Goal: Task Accomplishment & Management: Manage account settings

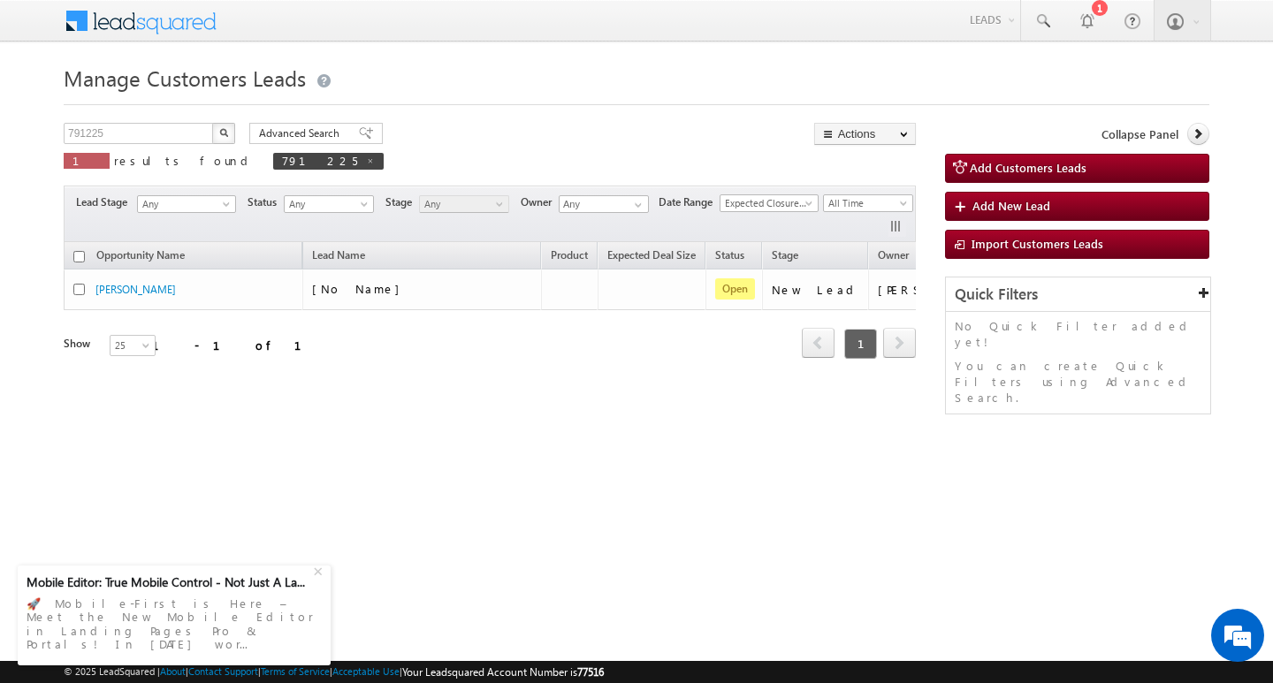
click at [159, 122] on div "Manage Customers Leads Customers Leads updated successfully. 791225 X 1 results…" at bounding box center [637, 280] width 1146 height 442
click at [159, 126] on input "791225" at bounding box center [139, 133] width 151 height 21
type input "7"
type input "Search Customers Leads"
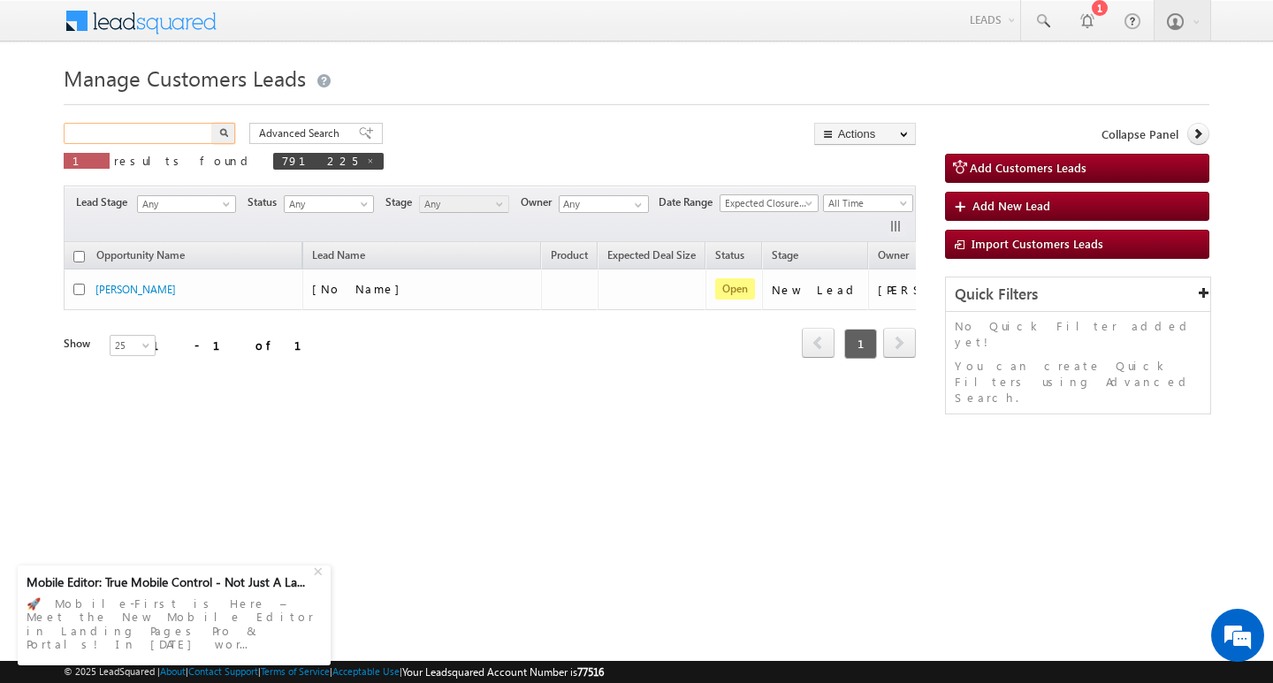
click at [150, 132] on input "text" at bounding box center [139, 133] width 151 height 21
paste input "790356"
type input "790356"
click at [212, 123] on button "button" at bounding box center [223, 133] width 23 height 21
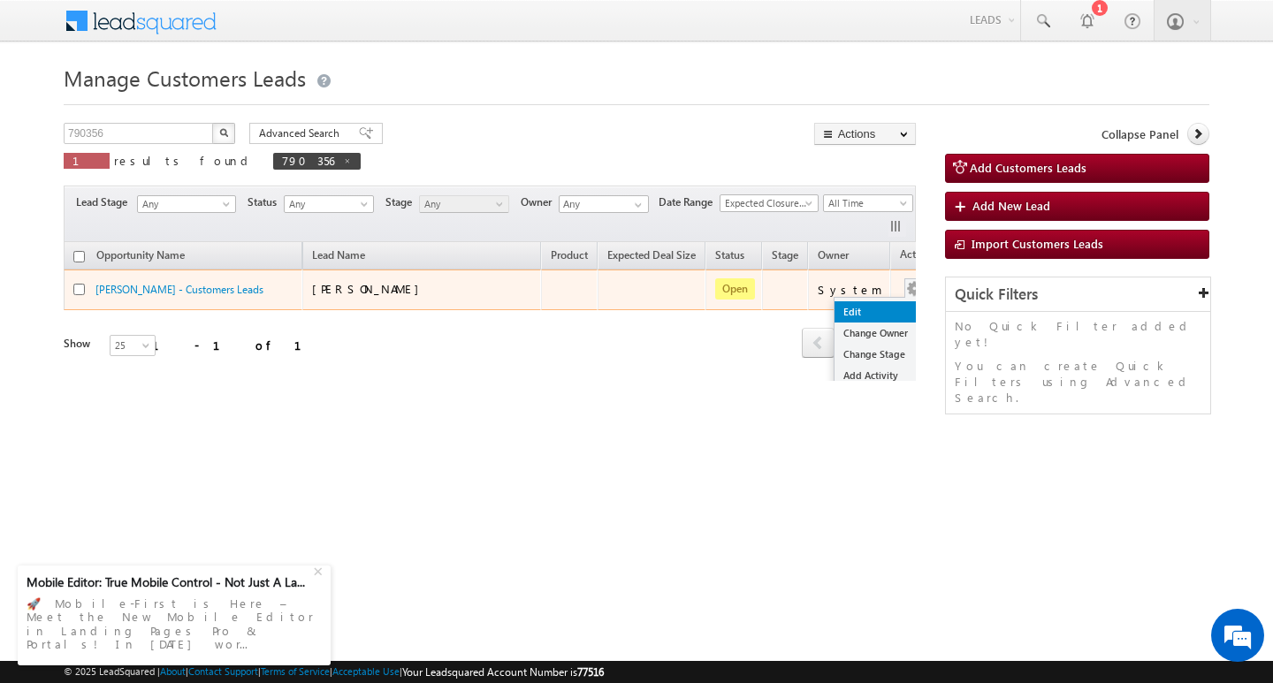
click at [873, 302] on link "Edit" at bounding box center [878, 311] width 88 height 21
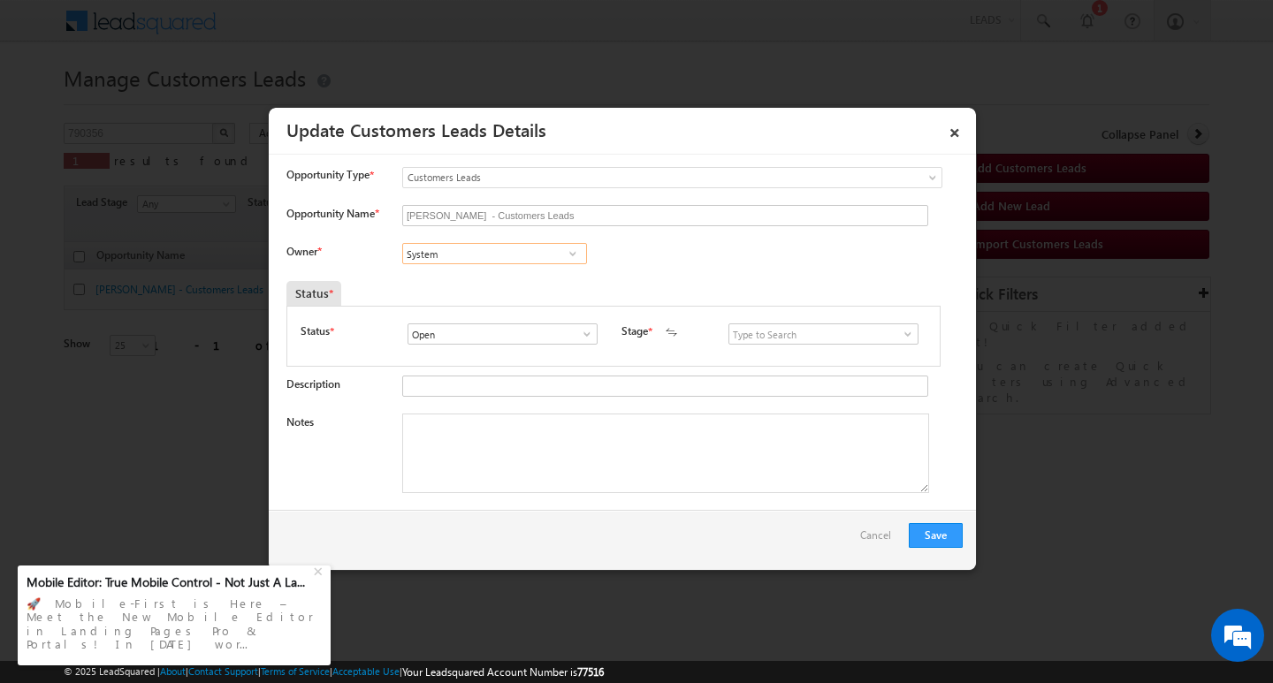
click at [499, 260] on input "System" at bounding box center [494, 253] width 185 height 21
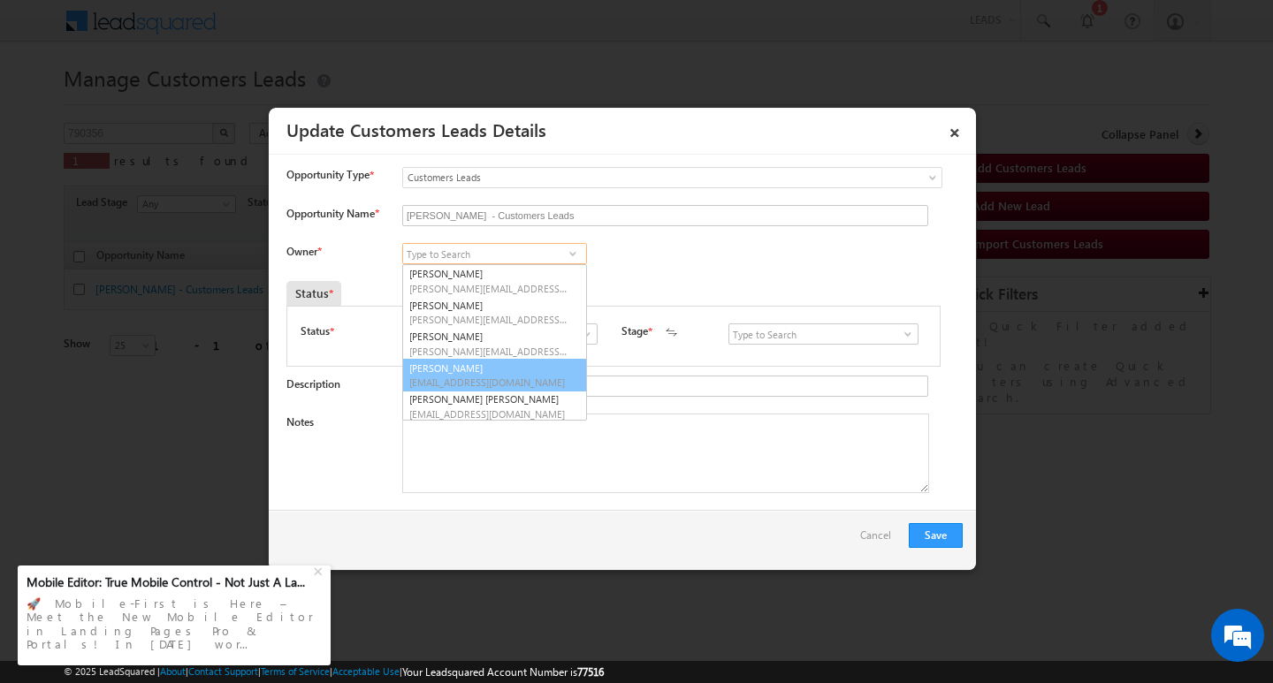
scroll to position [4, 0]
click at [579, 452] on textarea "Notes" at bounding box center [665, 454] width 527 height 80
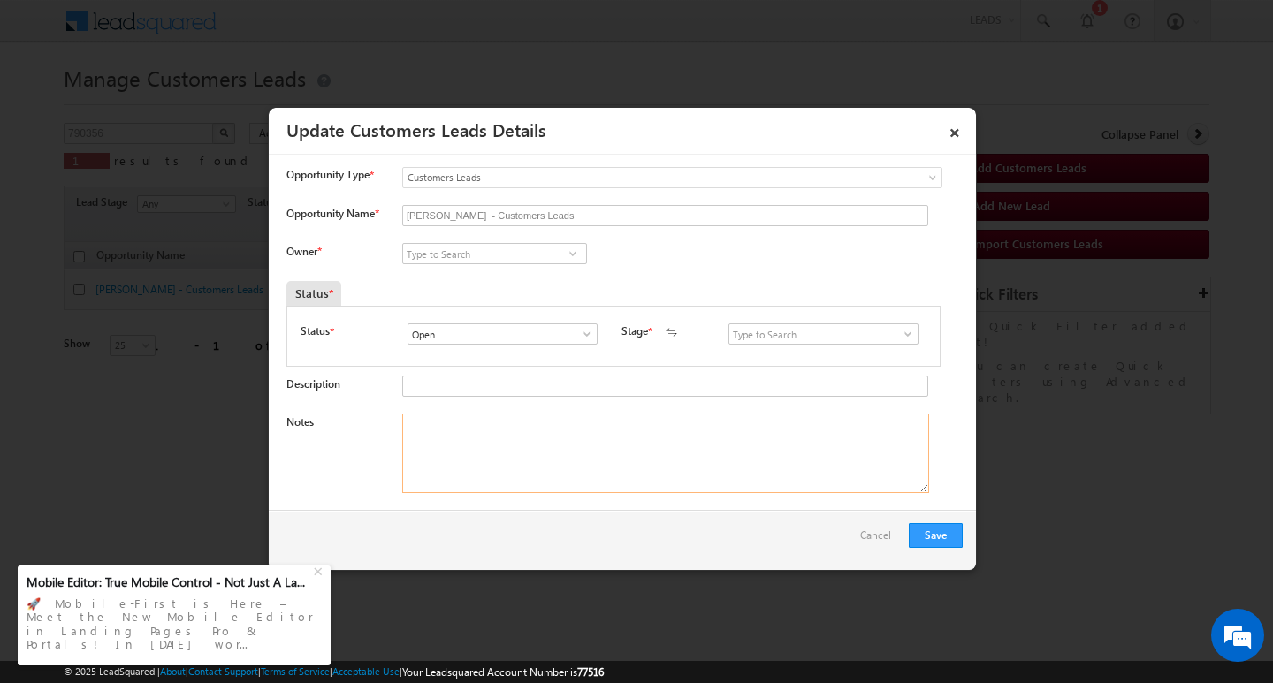
click at [520, 460] on textarea "Notes" at bounding box center [665, 454] width 527 height 80
paste textarea "Customer Name: [PERSON_NAME]/ AG : 41/ MOTHE INCOME : 30K / WORAK EXPW : 18Y / …"
click at [867, 422] on textarea "Customer Name: [PERSON_NAME]/ AG : 41/ MOTHE INCOME : 30K / WORAK EXPW : 18Y / …" at bounding box center [665, 454] width 527 height 80
type textarea "Customer Name: [PERSON_NAME]/ AG : 41/ MOTHE INCOME : 30K / WORAK EXPW : 18Y / …"
click at [499, 255] on input at bounding box center [494, 253] width 185 height 21
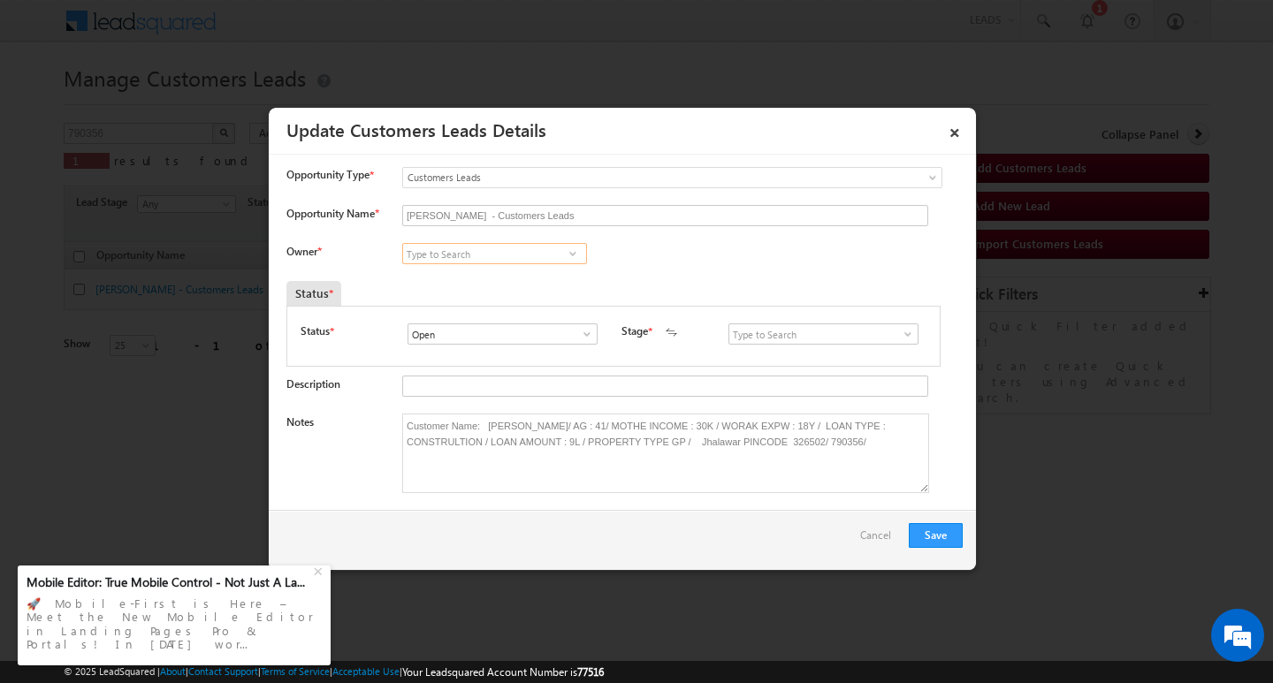
click at [433, 255] on input at bounding box center [494, 253] width 185 height 21
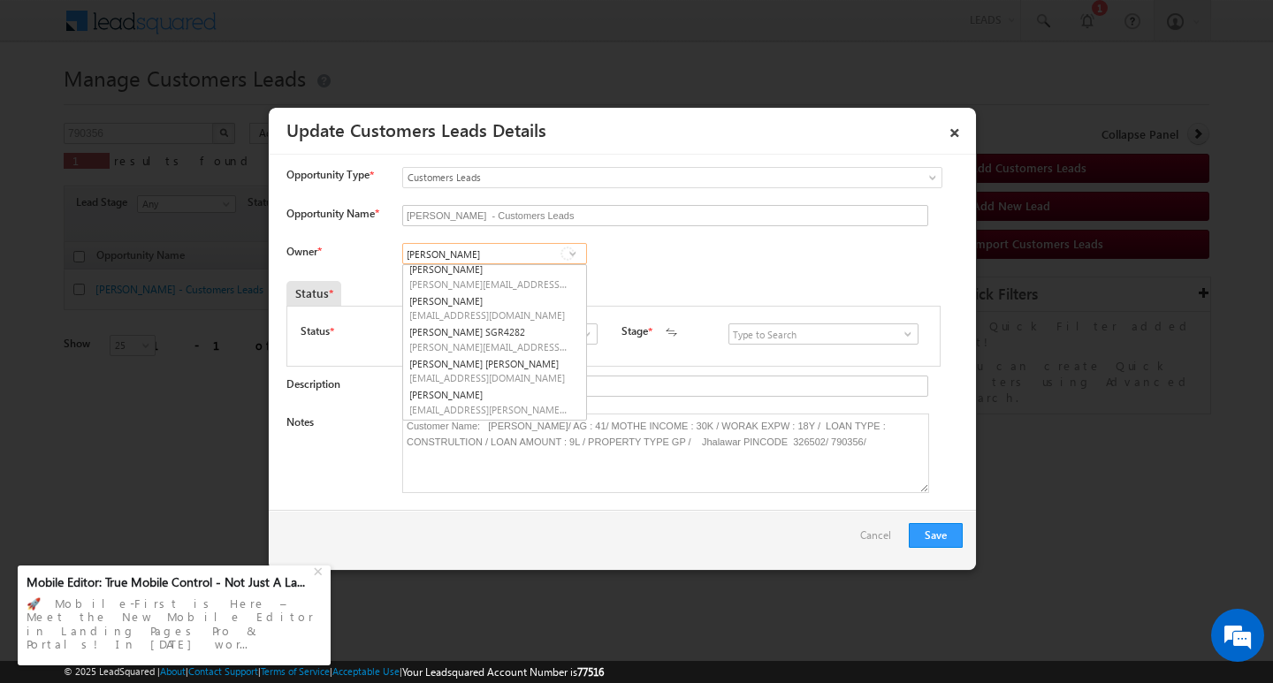
scroll to position [0, 0]
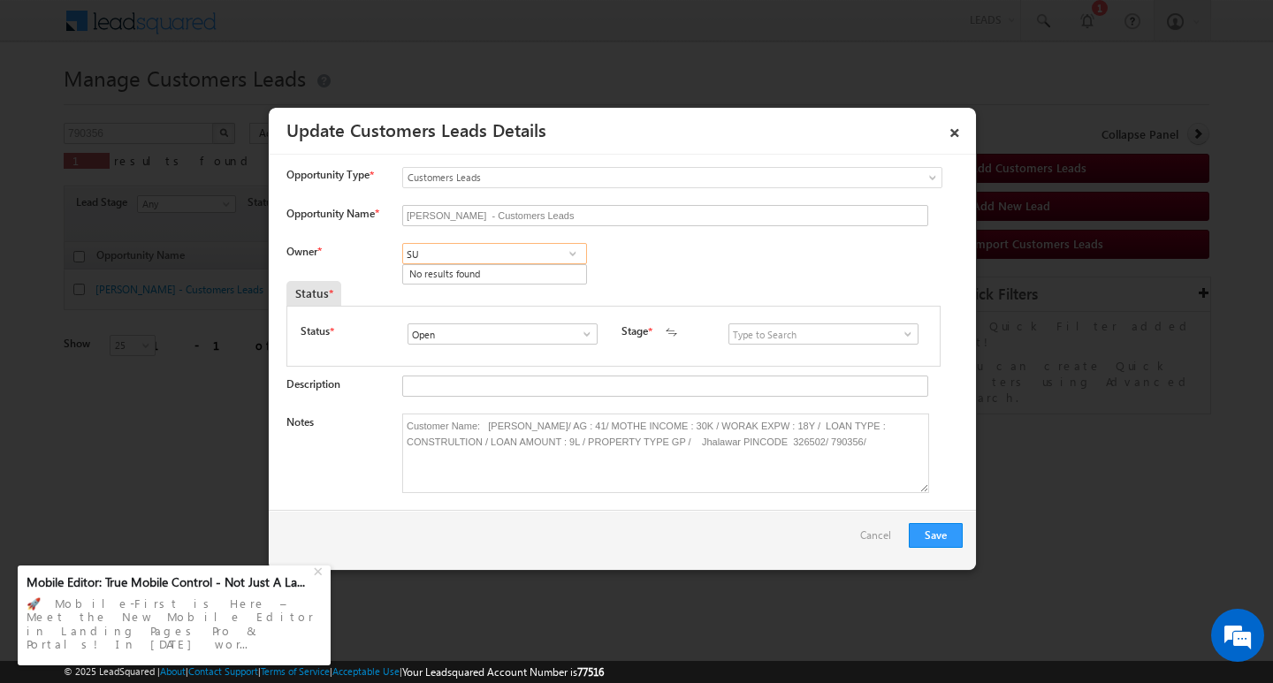
type input "S"
click at [510, 255] on input at bounding box center [494, 253] width 185 height 21
paste input "[PERSON_NAME]"
click at [502, 267] on link "[PERSON_NAME] [PERSON_NAME][EMAIL_ADDRESS][DOMAIN_NAME]" at bounding box center [494, 281] width 185 height 34
type input "[PERSON_NAME]"
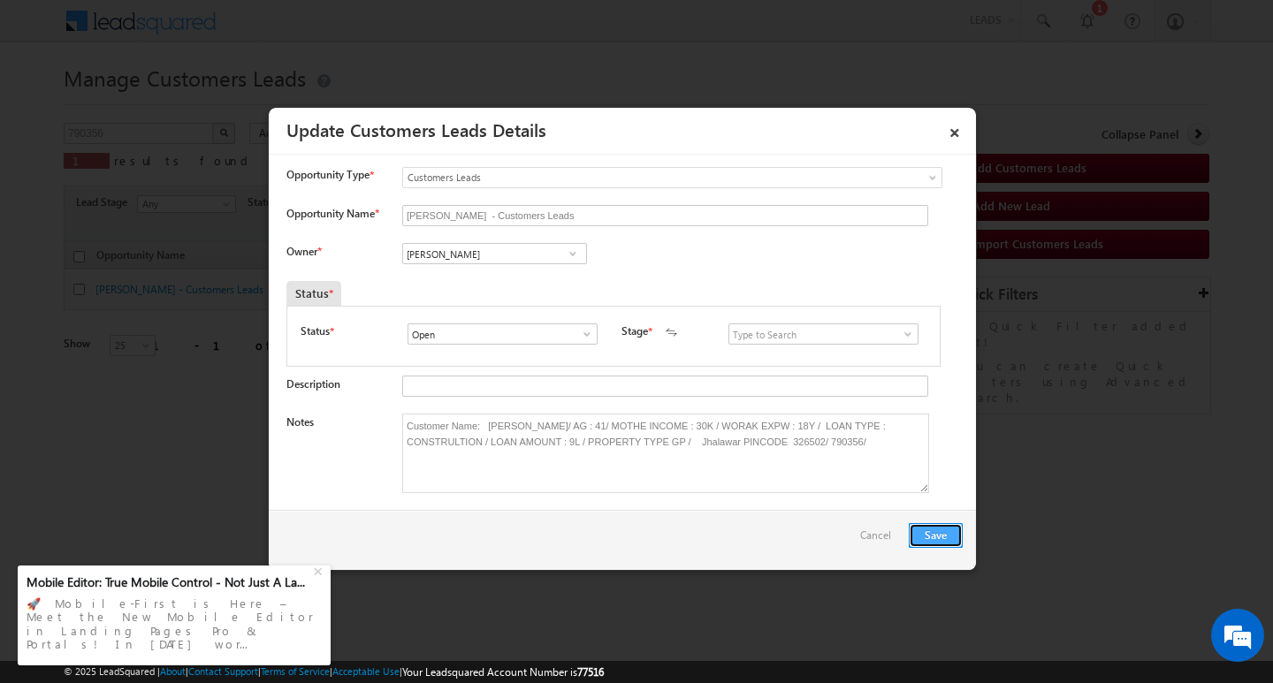
click at [919, 531] on button "Save" at bounding box center [936, 535] width 54 height 25
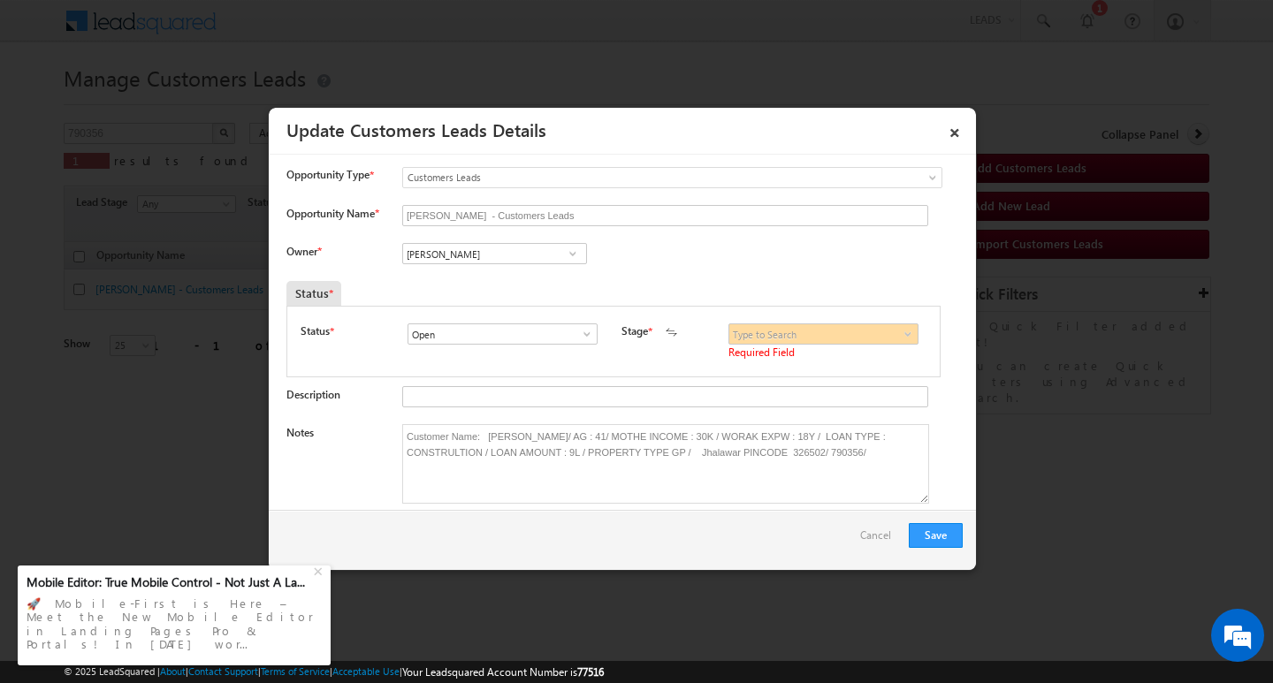
click at [899, 336] on span at bounding box center [908, 334] width 18 height 14
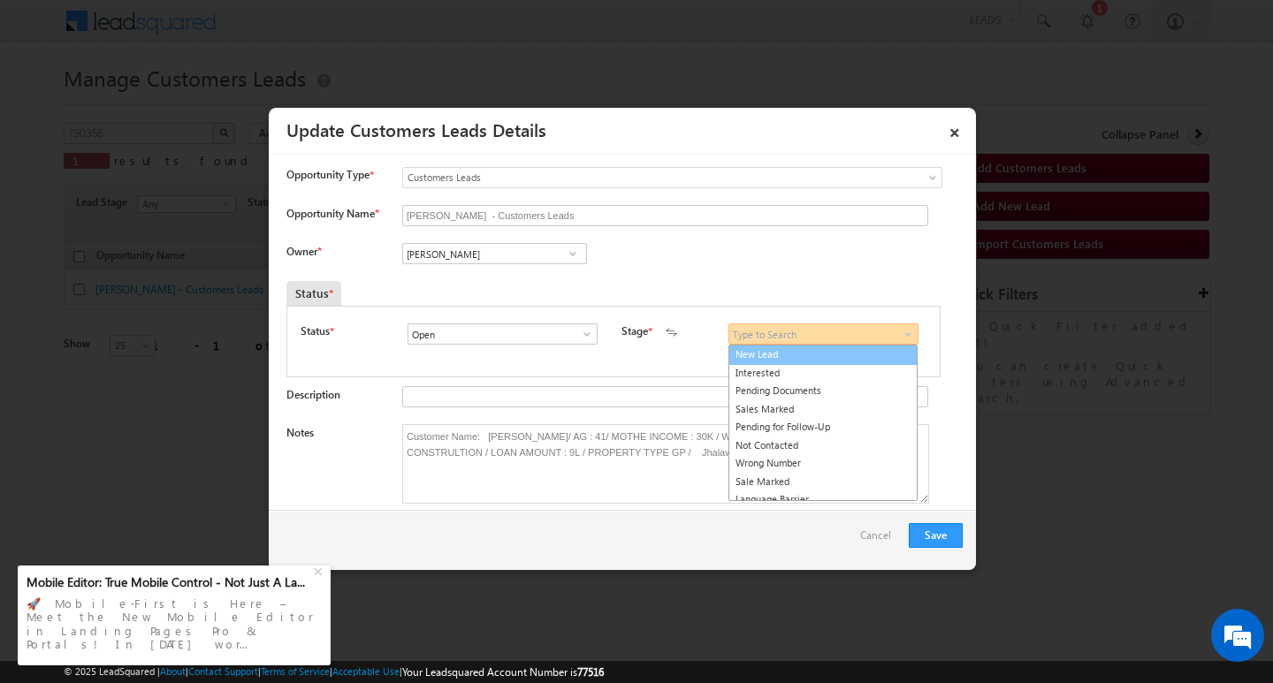
click at [865, 355] on link "New Lead" at bounding box center [822, 355] width 189 height 20
type input "New Lead"
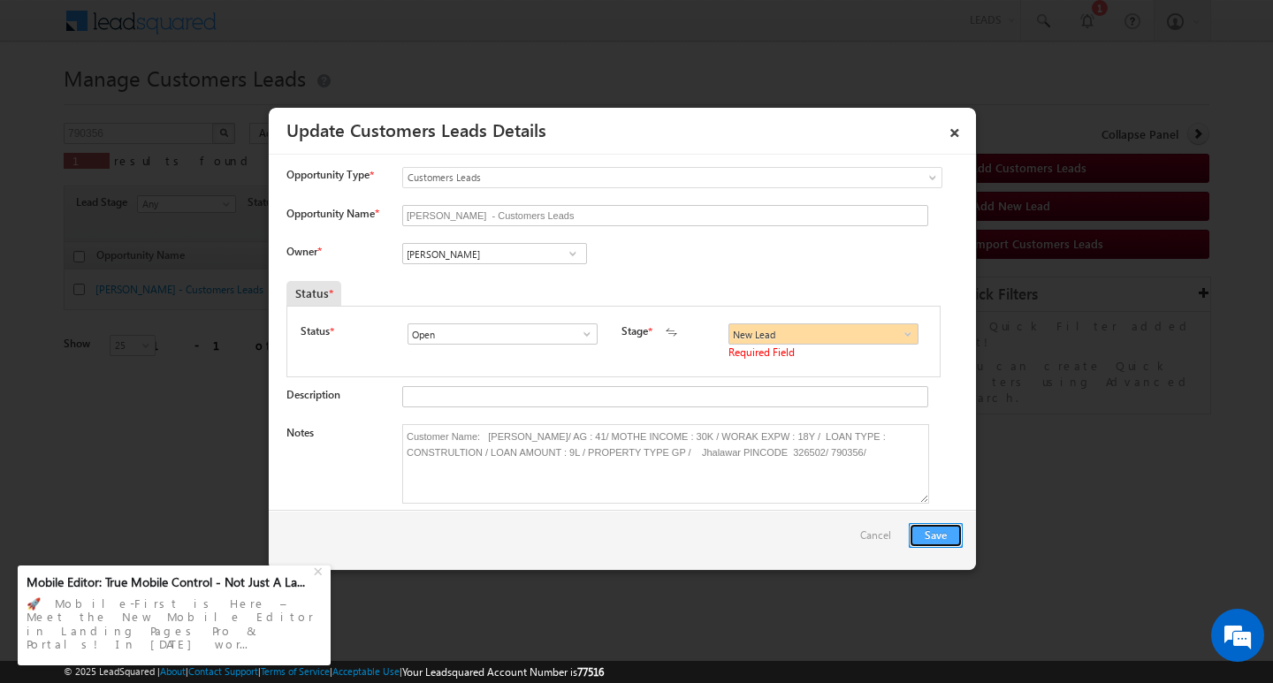
click at [920, 529] on button "Save" at bounding box center [936, 535] width 54 height 25
